Goal: Transaction & Acquisition: Purchase product/service

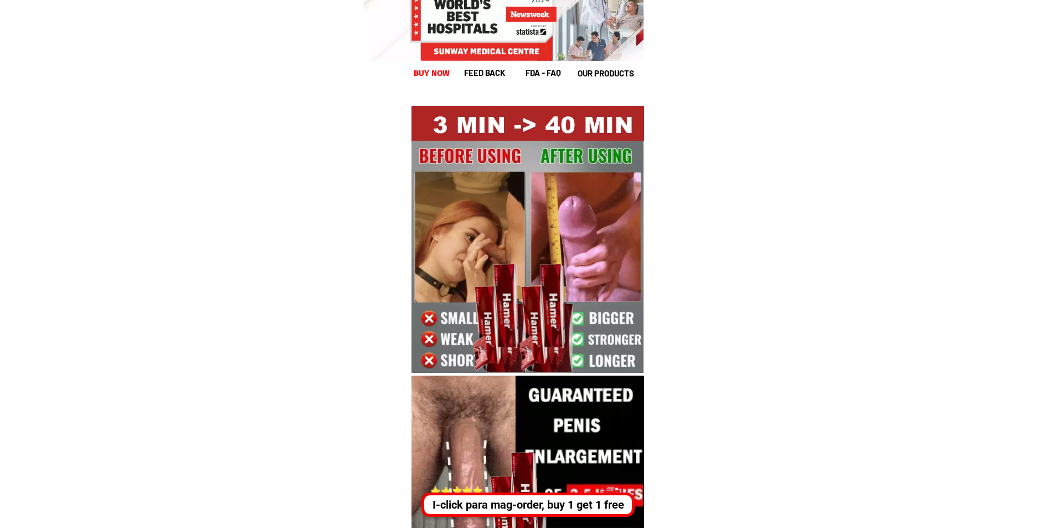
scroll to position [1292, 0]
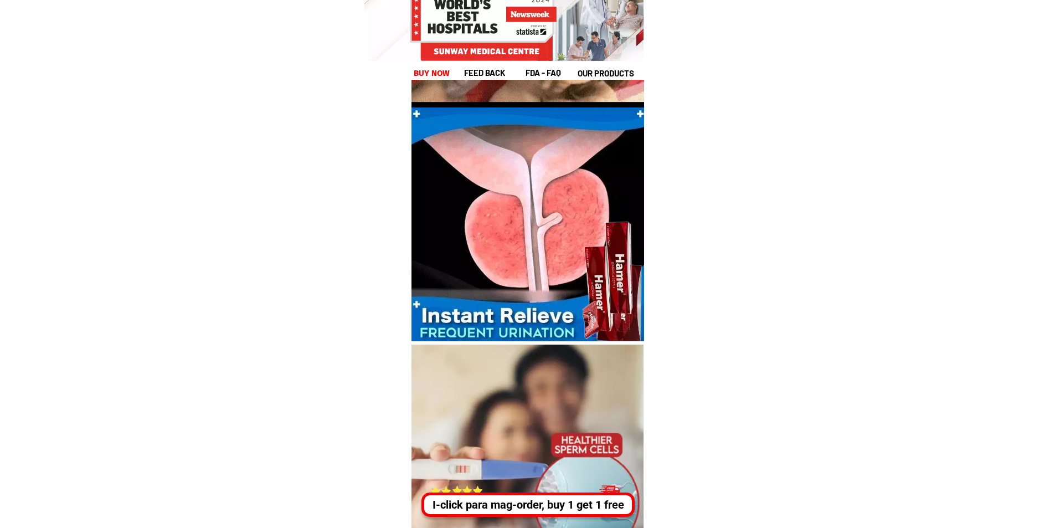
click at [496, 510] on div "I-click para mag-order, buy 1 get 1 free" at bounding box center [525, 504] width 206 height 17
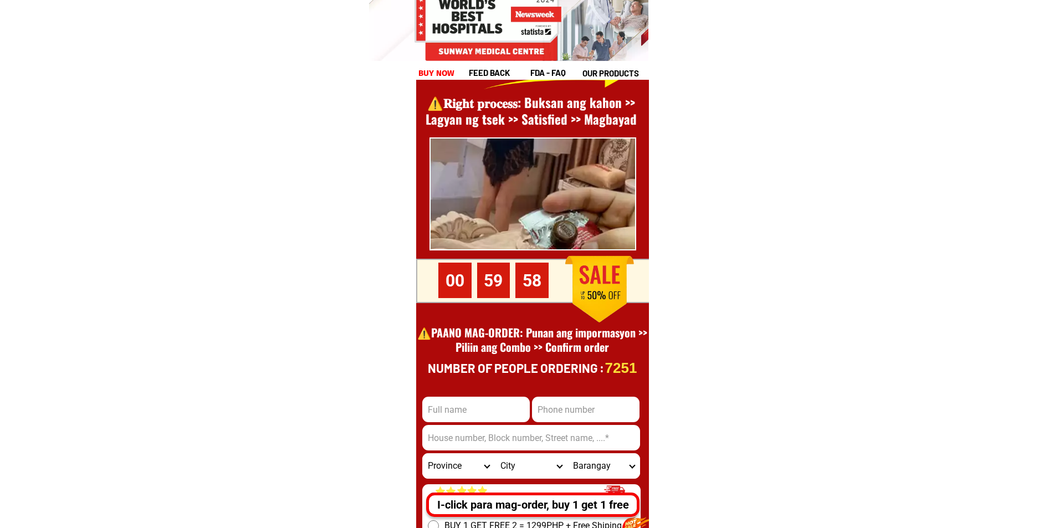
scroll to position [15458, 0]
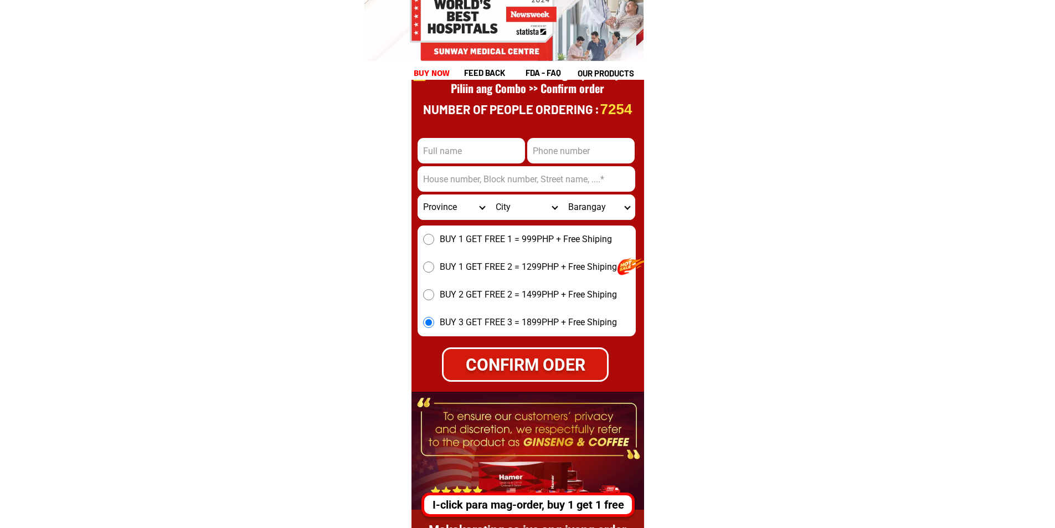
click at [461, 151] on input "Input full_name" at bounding box center [471, 150] width 107 height 25
type input "[PERSON_NAME]"
drag, startPoint x: 479, startPoint y: 150, endPoint x: 418, endPoint y: 157, distance: 61.9
click at [418, 157] on input "[PERSON_NAME]" at bounding box center [471, 150] width 107 height 25
type input "[PERSON_NAME] test nhe"
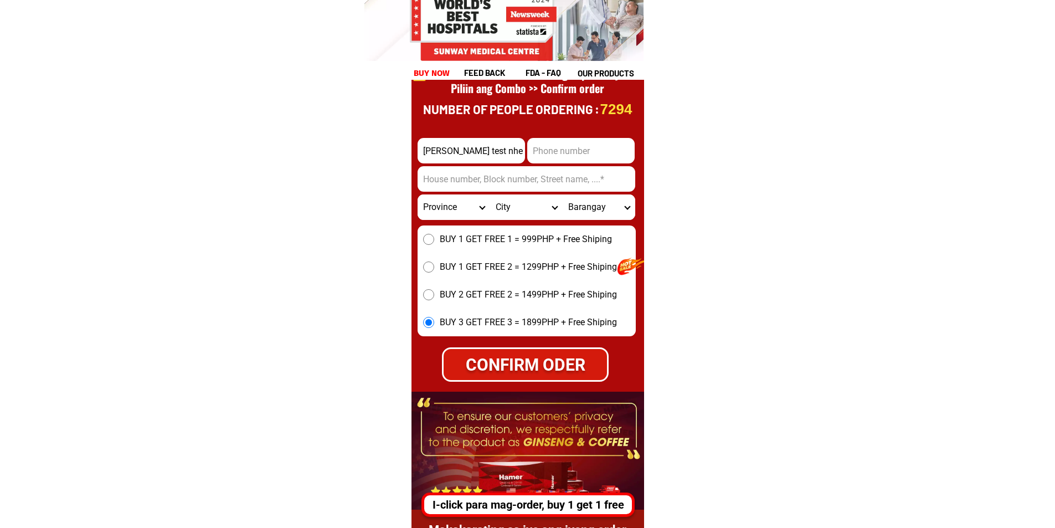
click at [550, 148] on input "Input phone_number" at bounding box center [580, 150] width 107 height 25
type input "09123651652"
click at [473, 182] on input "Input address" at bounding box center [527, 178] width 218 height 25
type input "[PERSON_NAME] thanh hoá"
click at [445, 209] on select "Province [GEOGRAPHIC_DATA] [GEOGRAPHIC_DATA][PERSON_NAME][GEOGRAPHIC_DATA][GEOG…" at bounding box center [454, 206] width 73 height 25
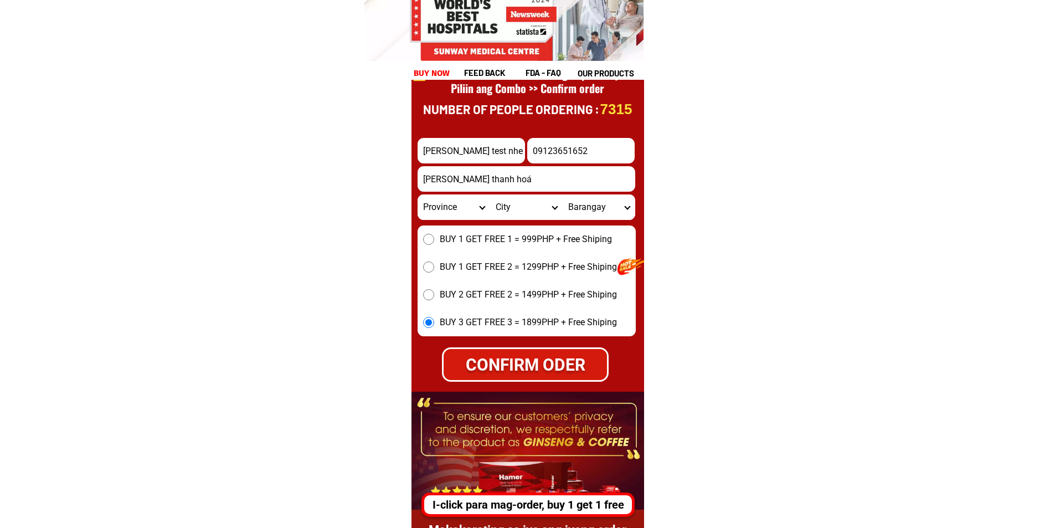
select select "63_22"
click at [418, 194] on select "Province [GEOGRAPHIC_DATA] [GEOGRAPHIC_DATA][PERSON_NAME][GEOGRAPHIC_DATA][GEOG…" at bounding box center [454, 206] width 73 height 25
click at [507, 352] on div "CONFIRM ODER" at bounding box center [525, 364] width 164 height 25
radio input "true"
